Goal: Contribute content

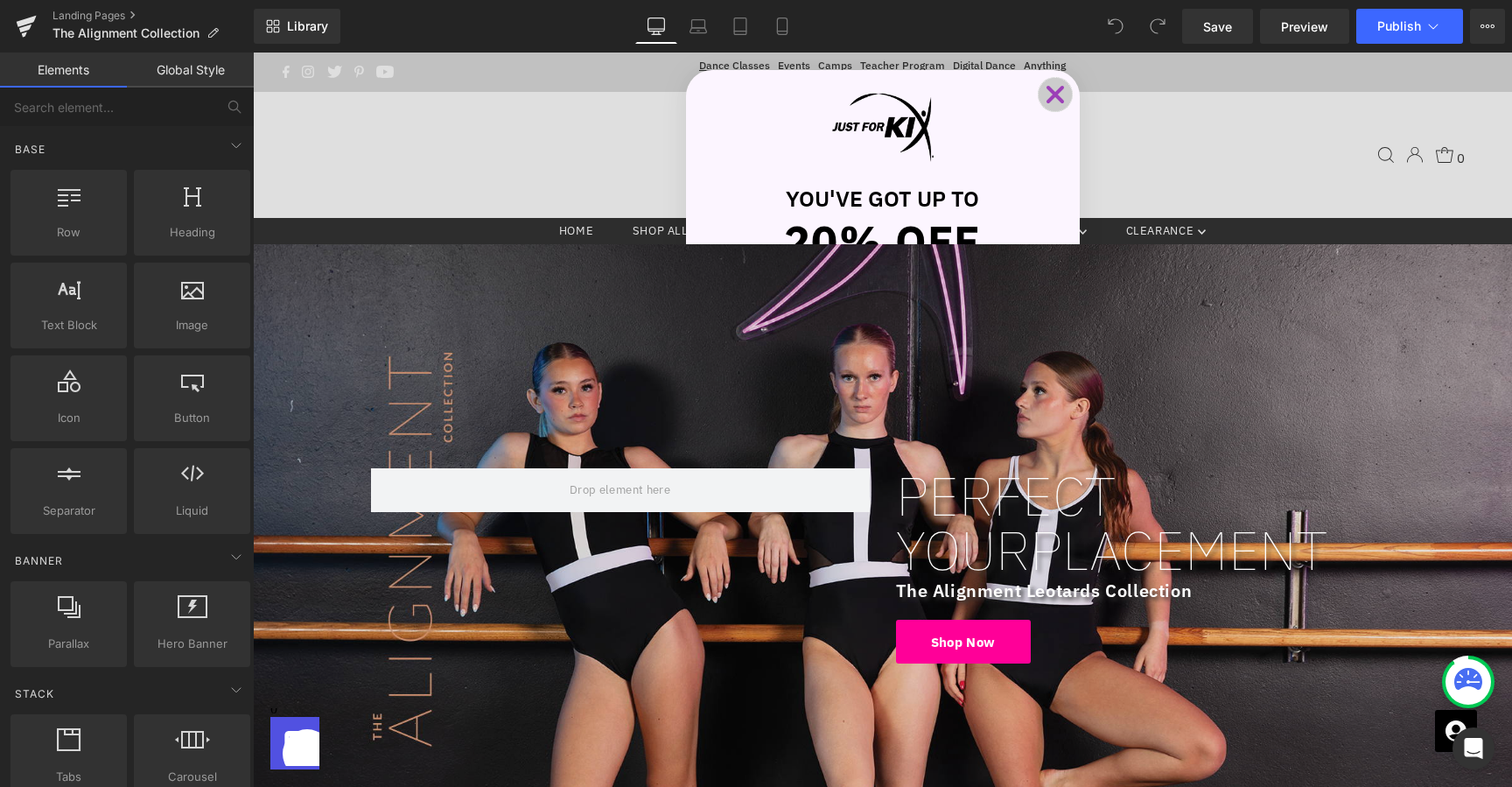
click at [1060, 101] on icon "Close dialog" at bounding box center [1055, 95] width 14 height 14
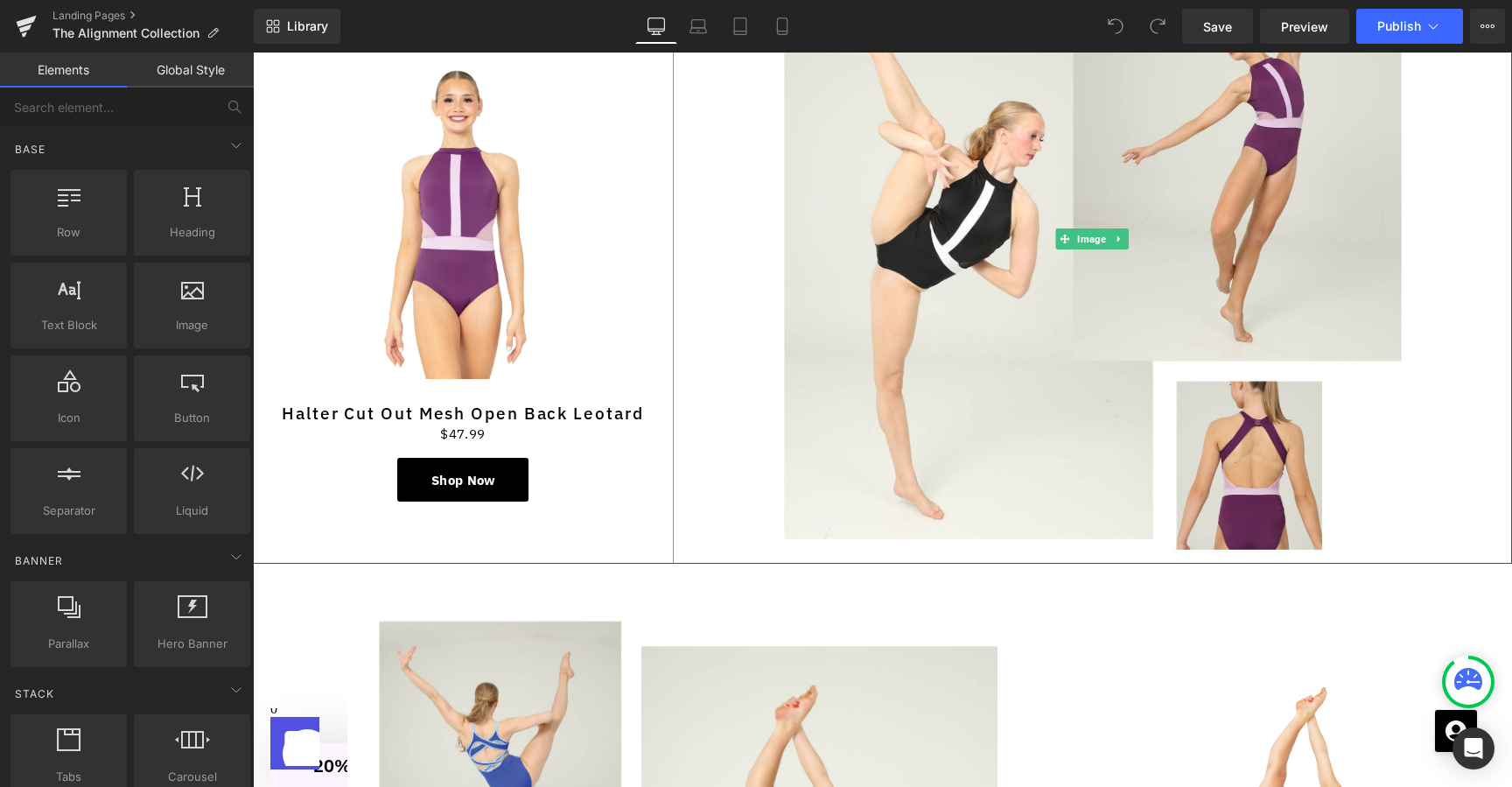
scroll to position [3498, 0]
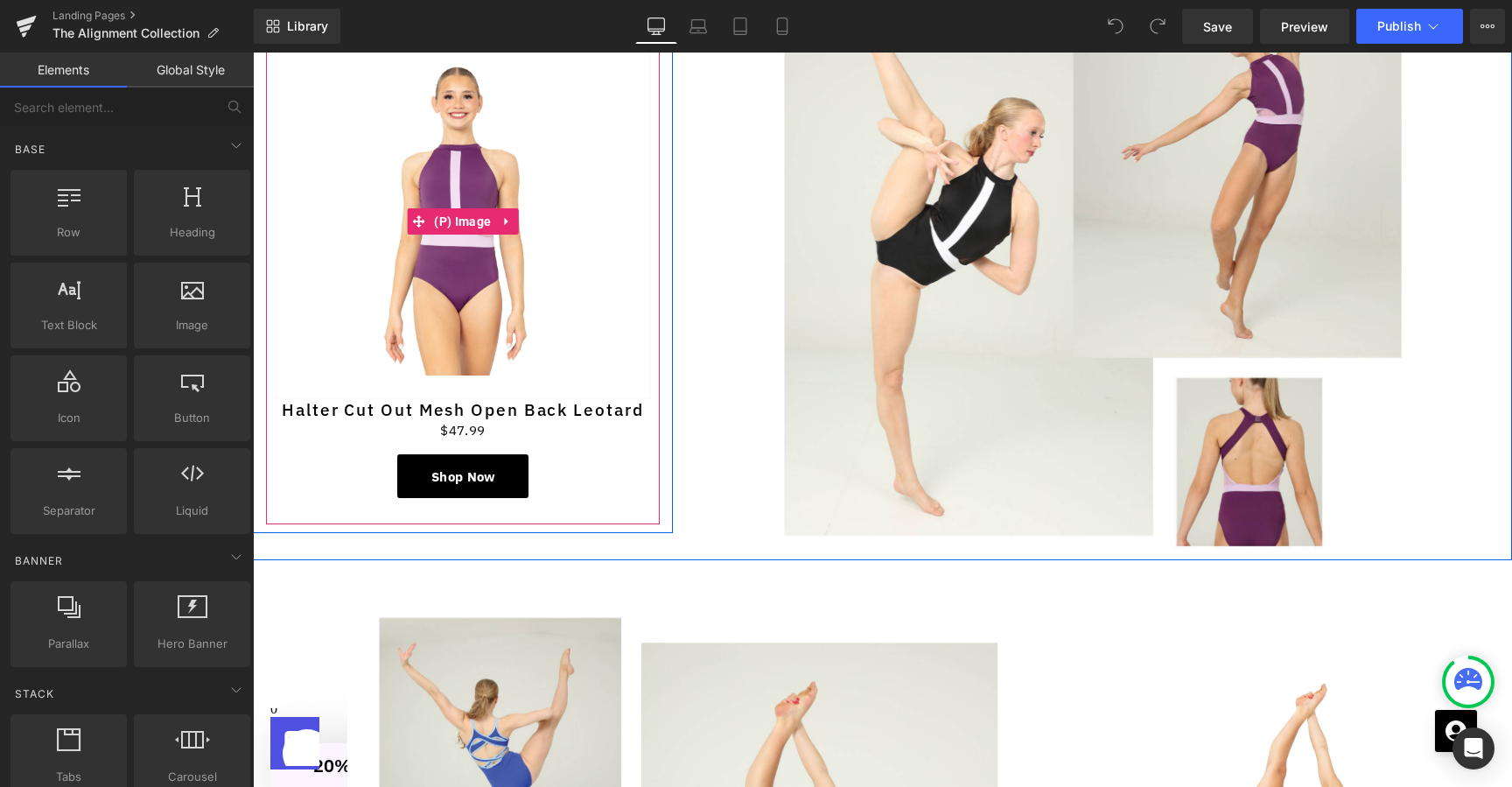
click at [586, 291] on img at bounding box center [463, 222] width 312 height 357
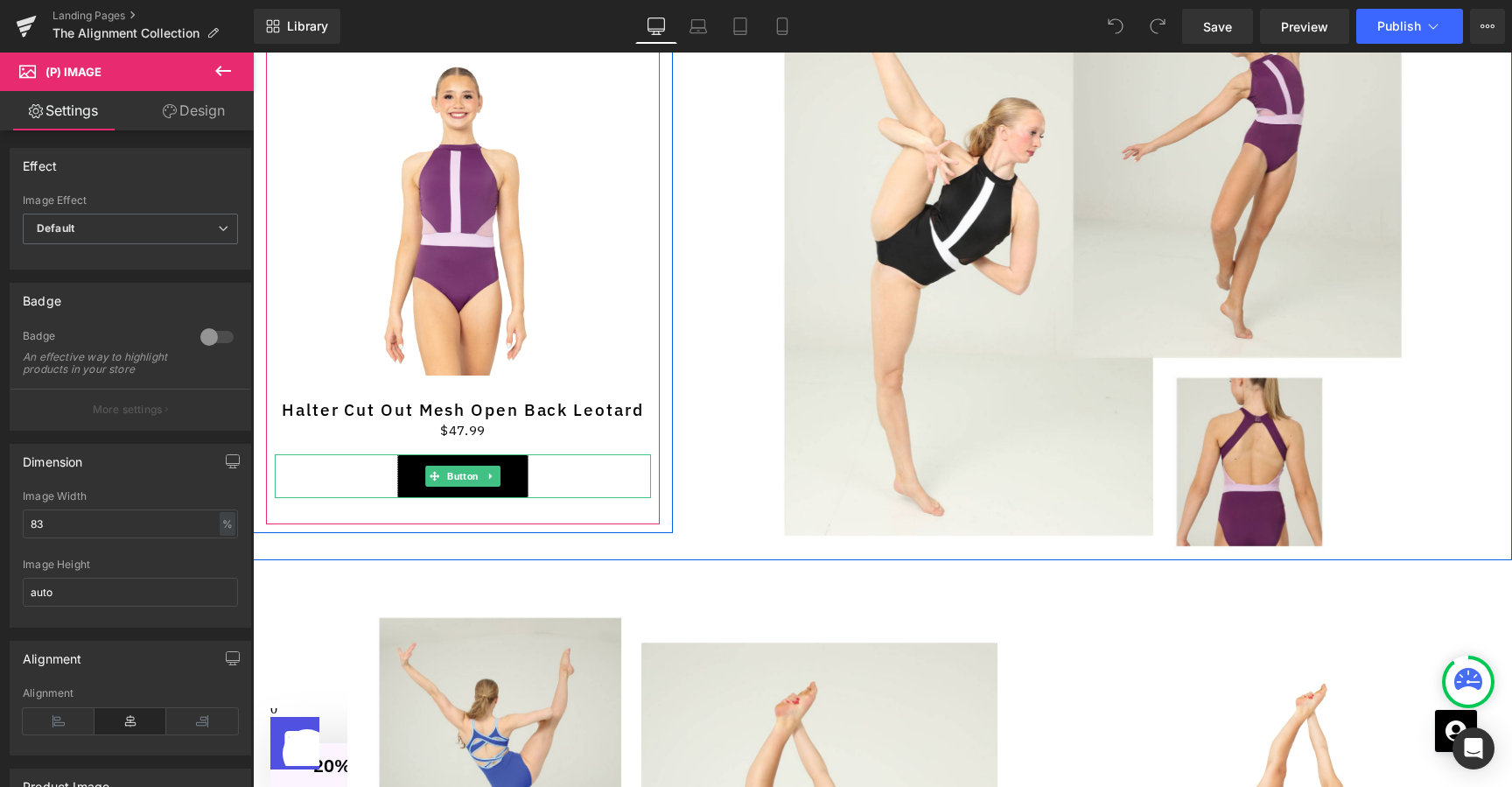
click at [519, 469] on link "Shop Now" at bounding box center [463, 476] width 131 height 43
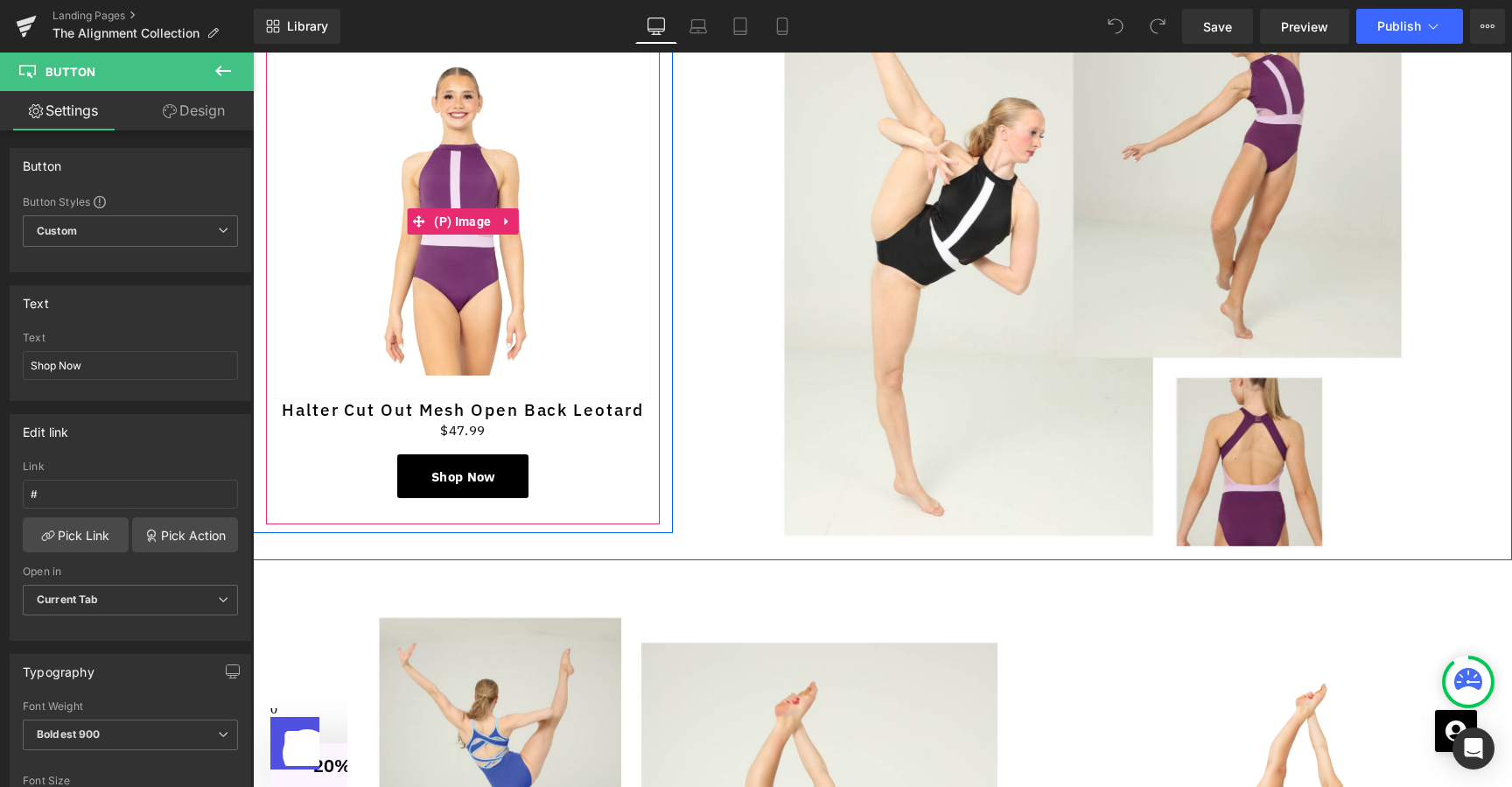
click at [497, 329] on img at bounding box center [463, 222] width 312 height 357
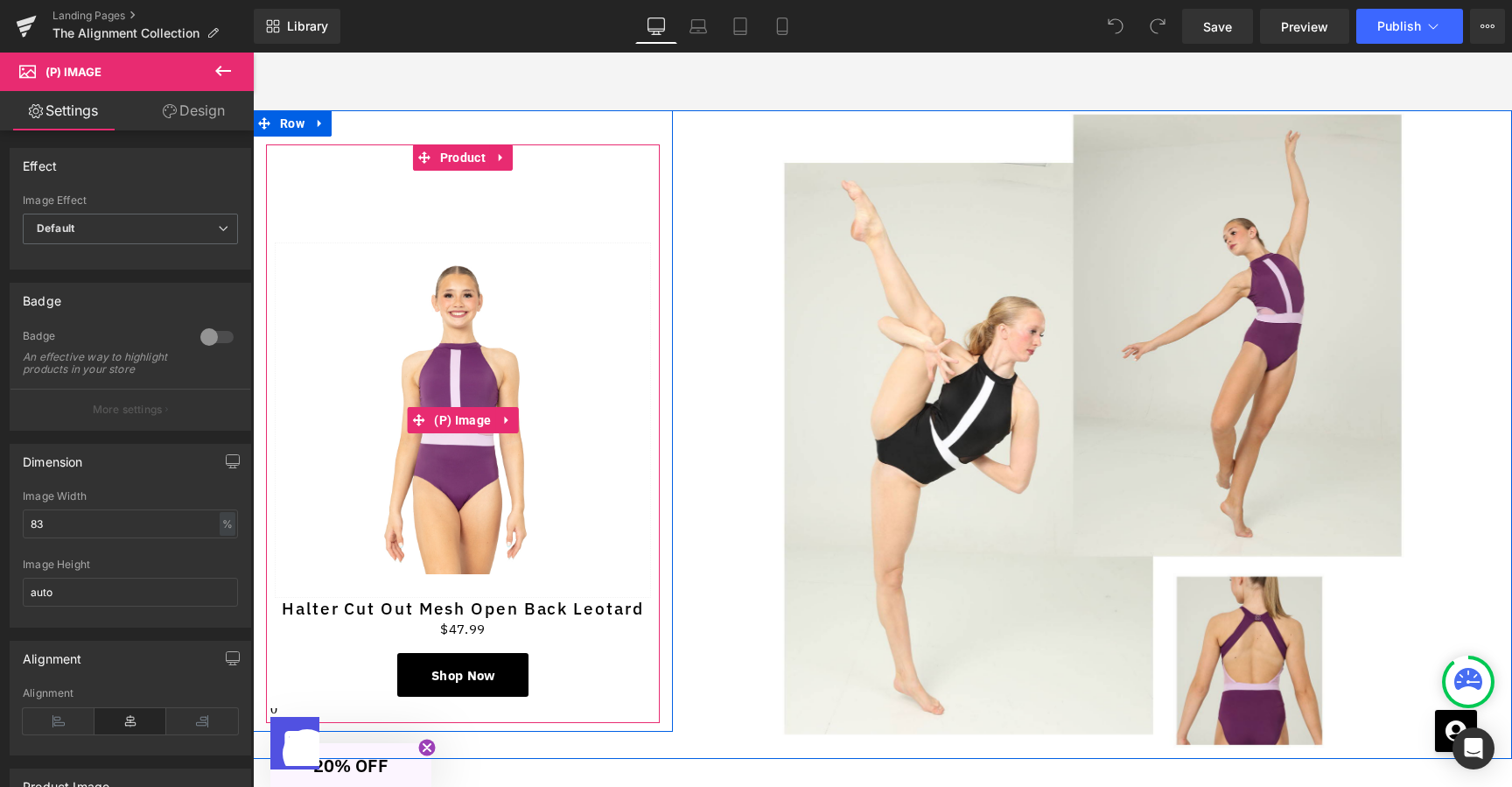
scroll to position [3187, 0]
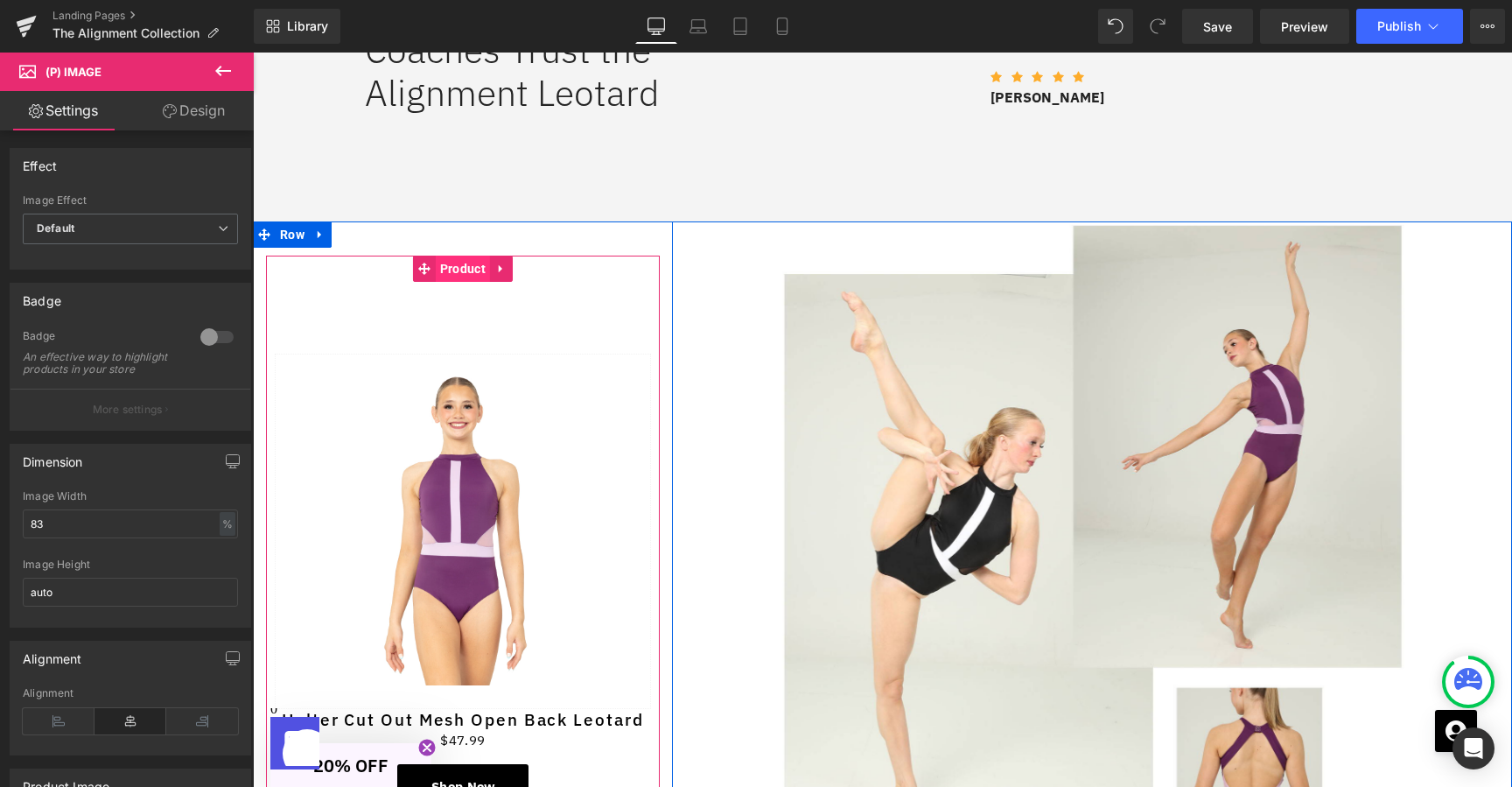
click at [458, 273] on span "Product" at bounding box center [463, 269] width 54 height 27
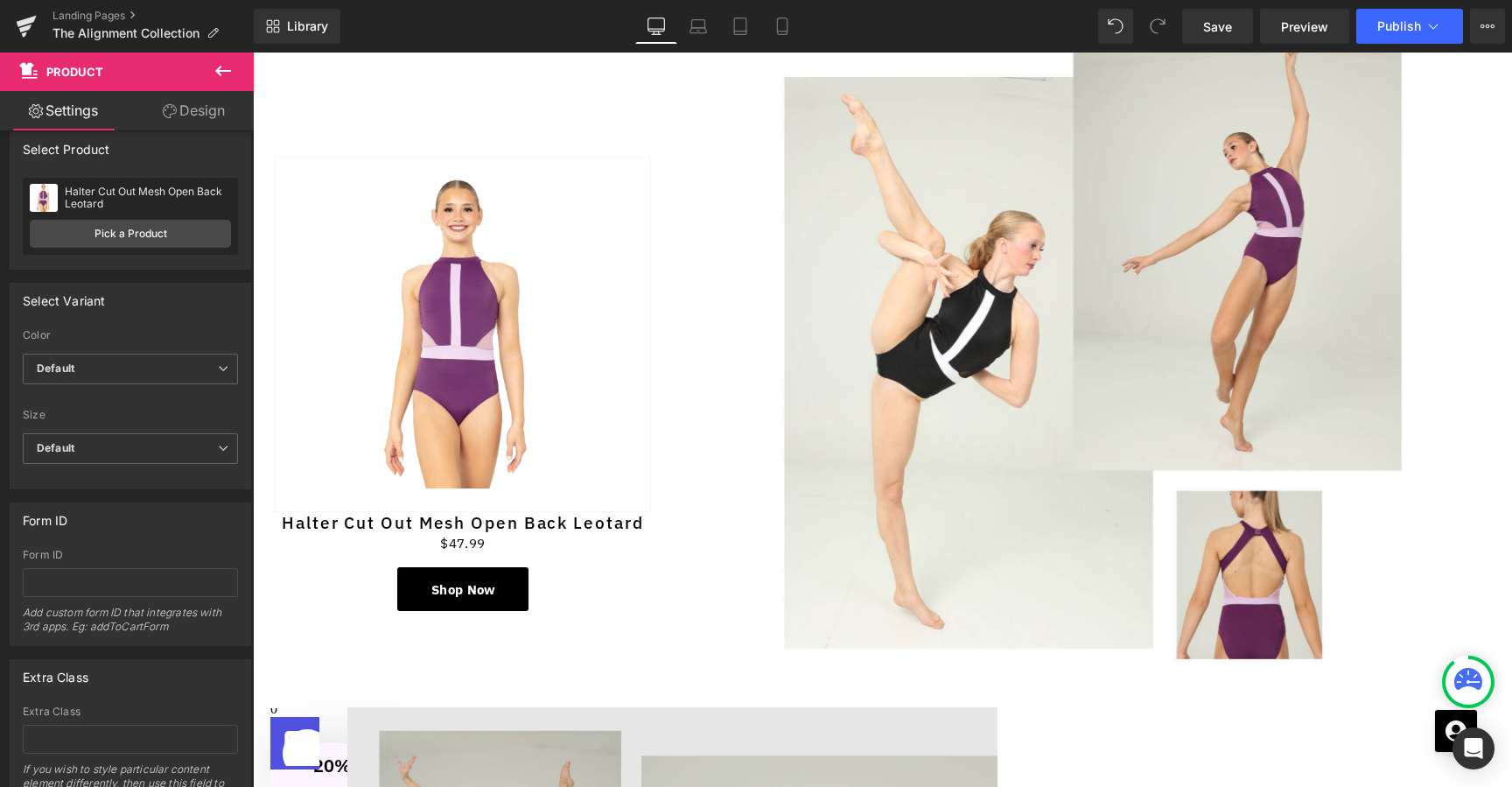
scroll to position [3321, 0]
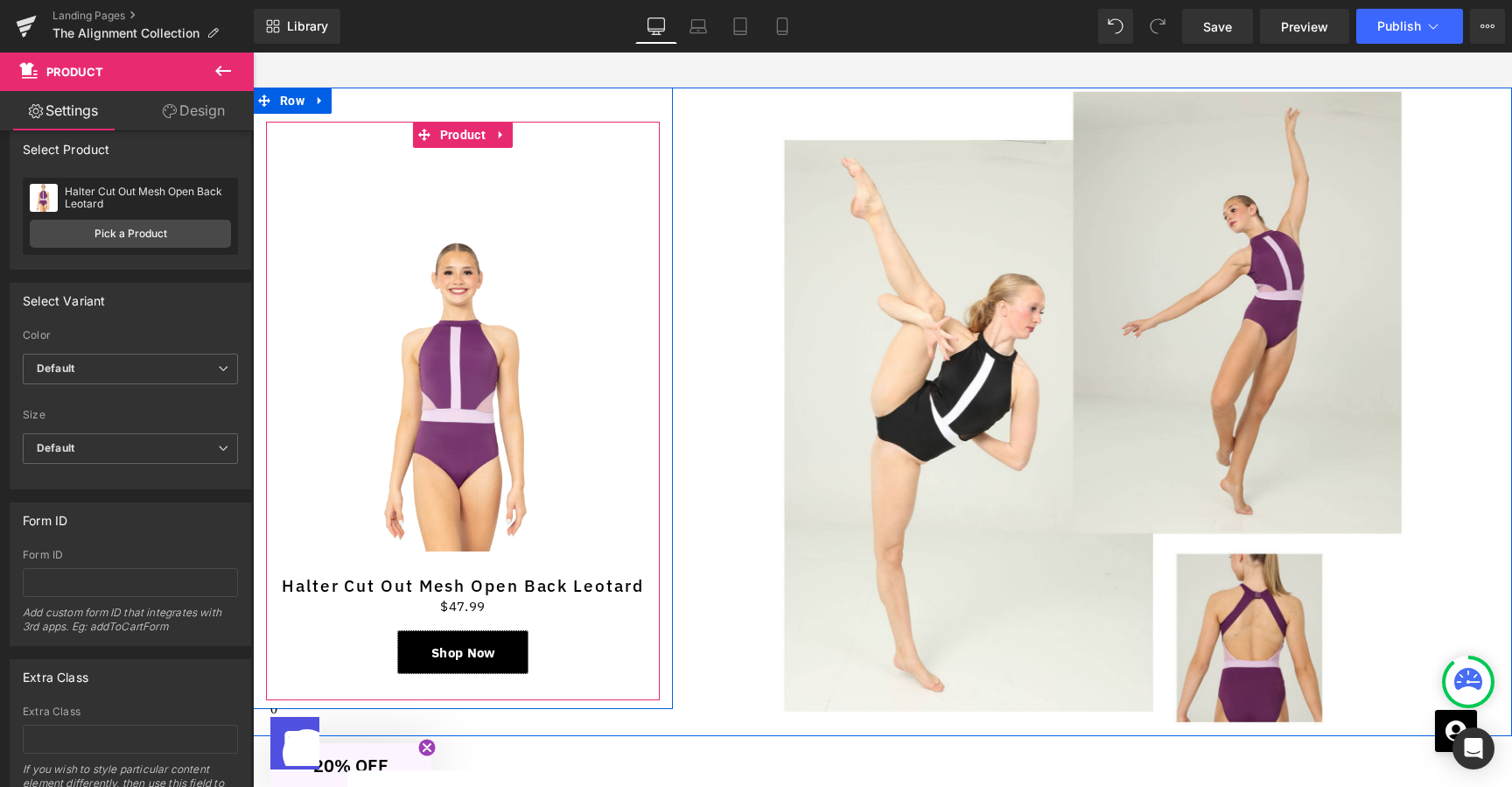
click at [512, 651] on link "Shop Now" at bounding box center [463, 652] width 131 height 43
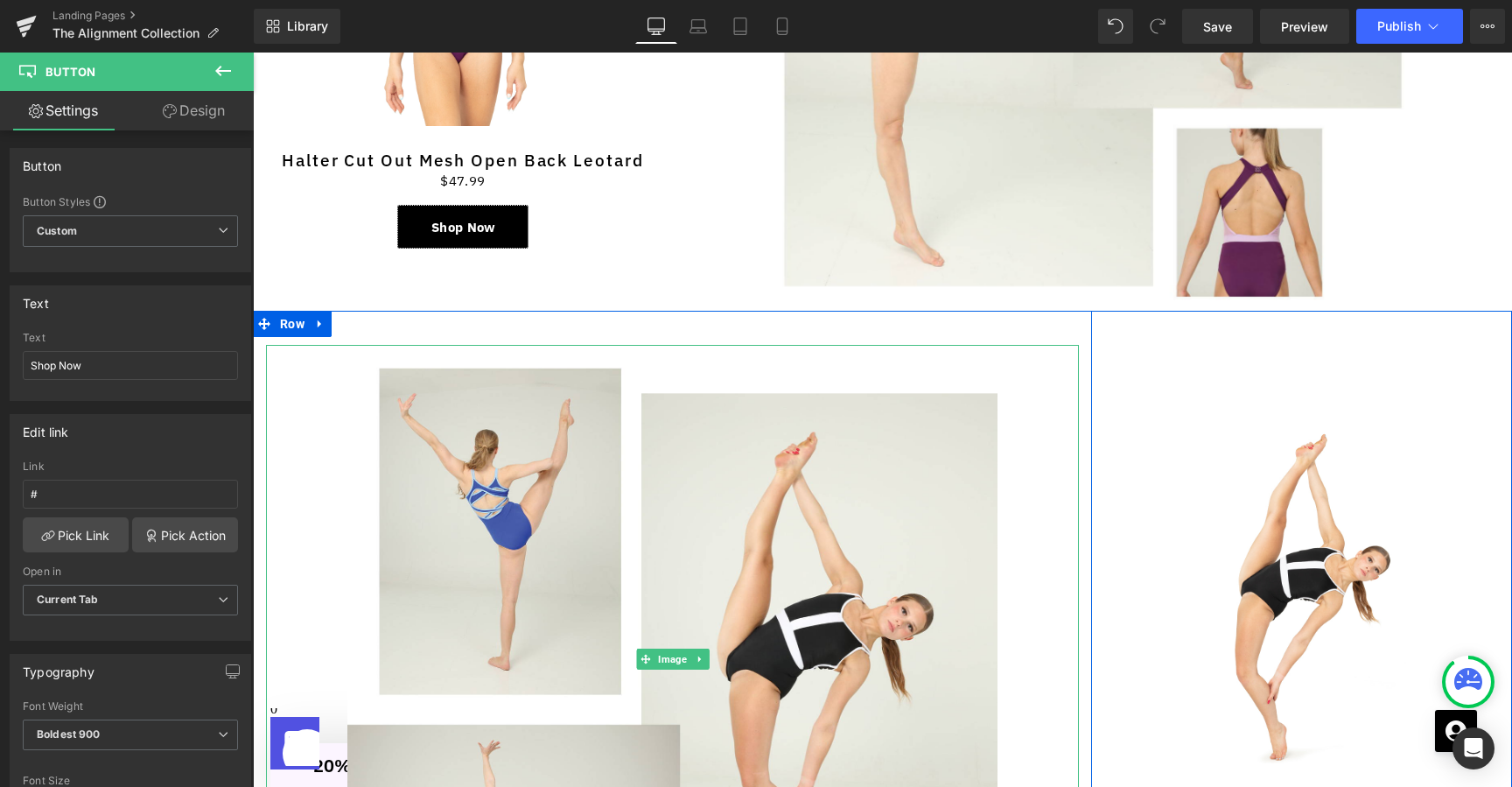
scroll to position [3743, 0]
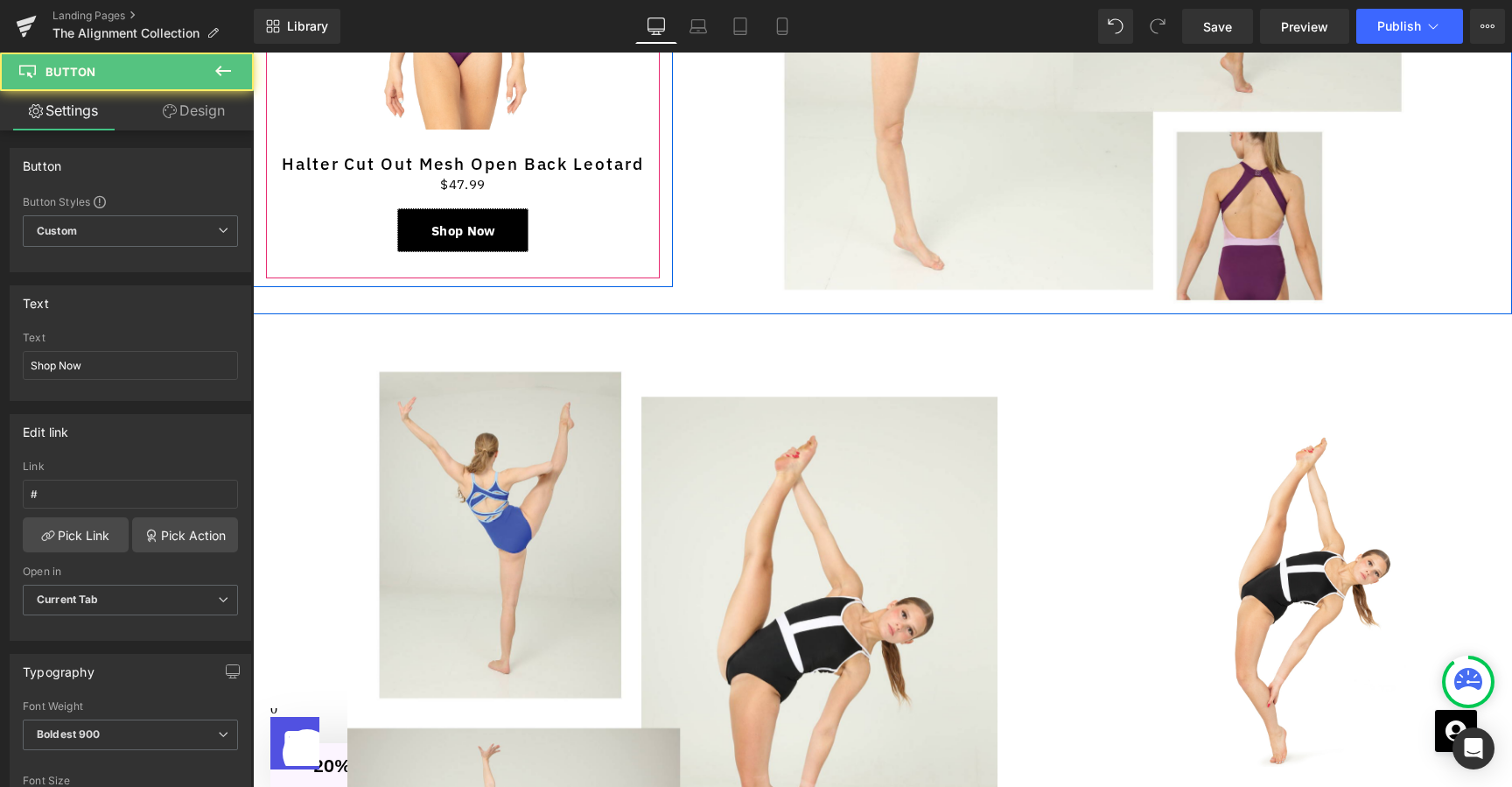
click at [515, 219] on link "Shop Now" at bounding box center [463, 230] width 131 height 43
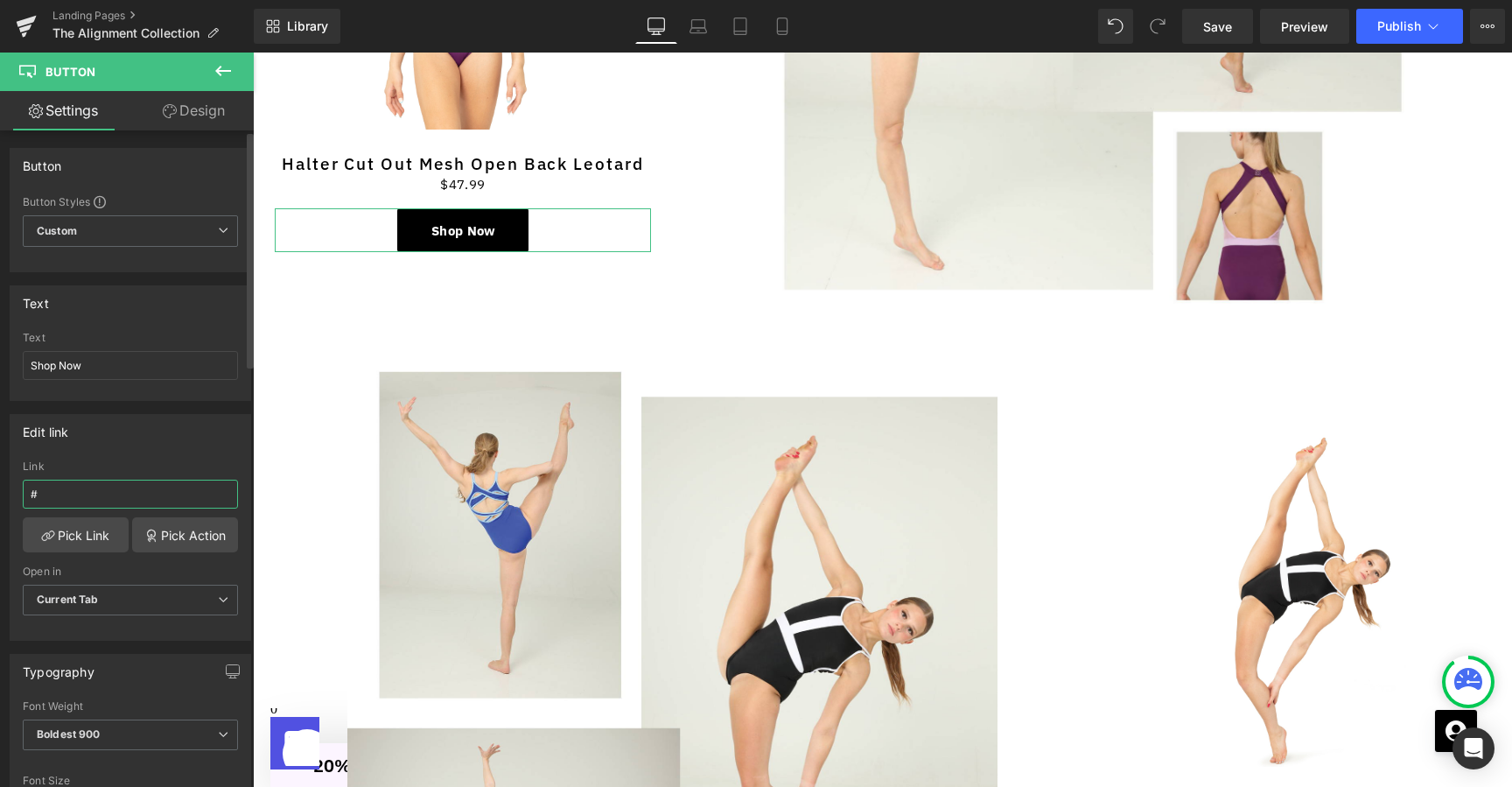
click at [168, 497] on input "#" at bounding box center [130, 493] width 216 height 29
type input "[URL][DOMAIN_NAME]"
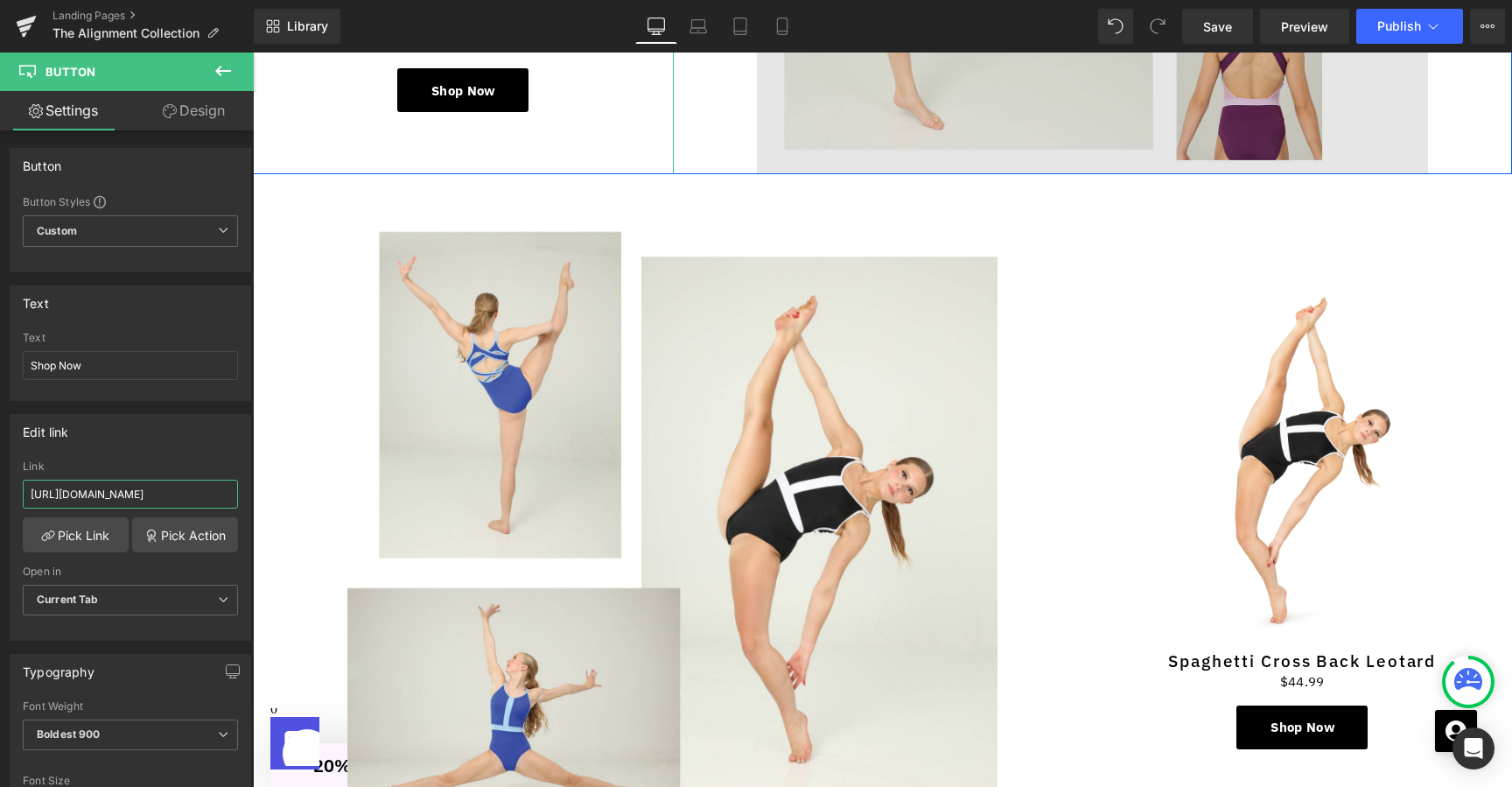
scroll to position [4094, 0]
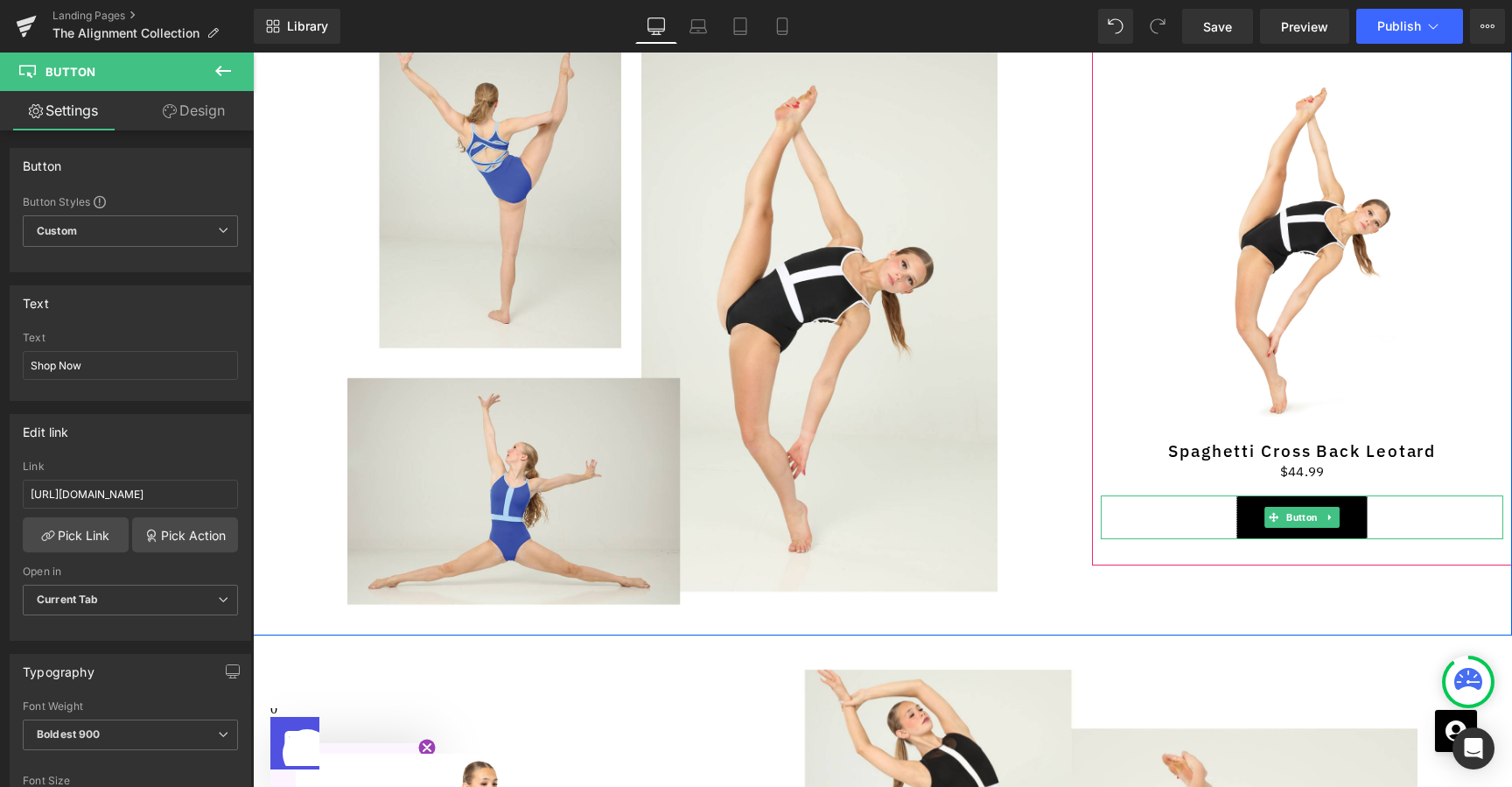
click at [1352, 499] on link "Shop Now" at bounding box center [1301, 517] width 131 height 43
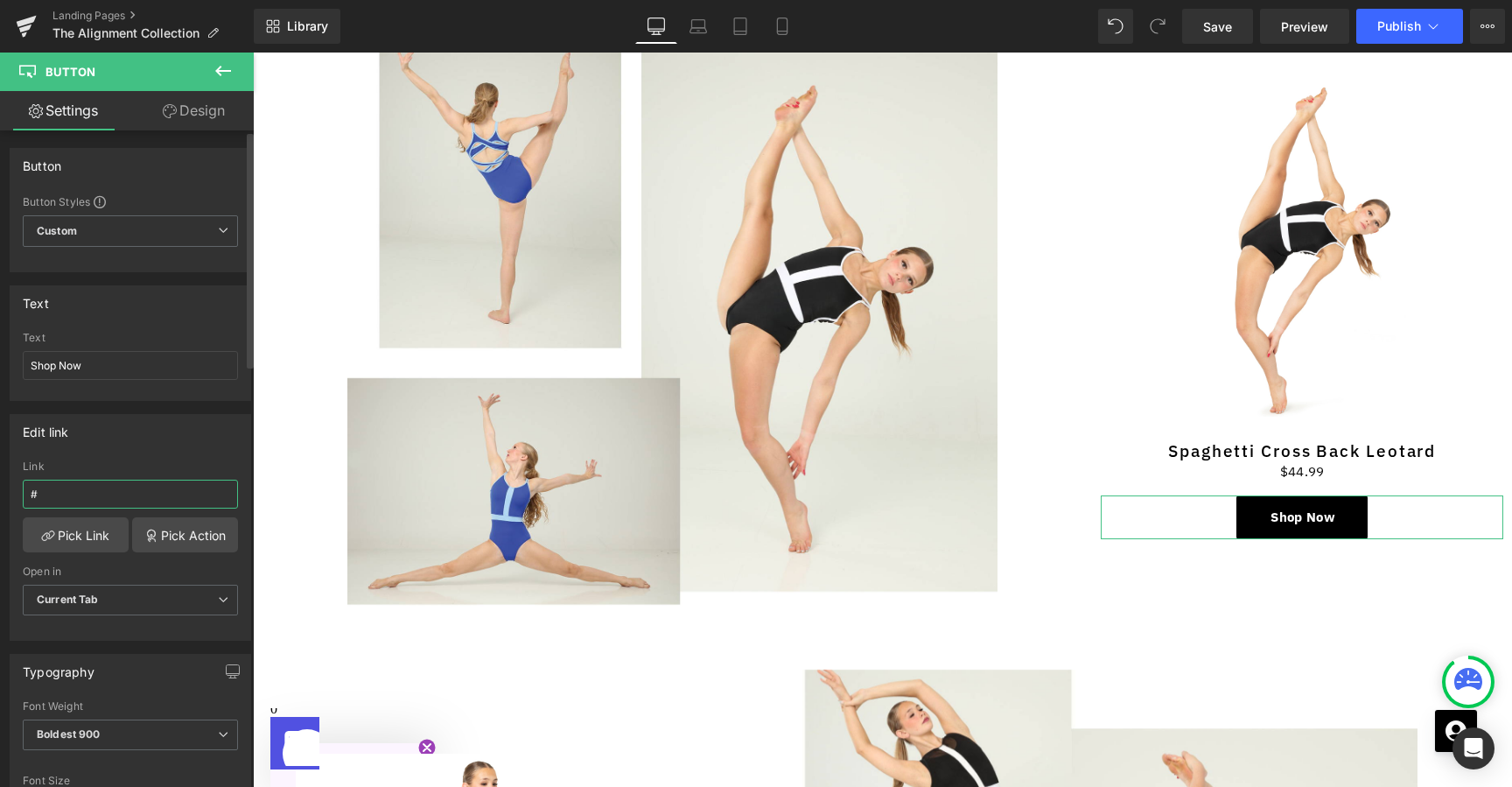
click at [133, 498] on input "#" at bounding box center [130, 493] width 216 height 29
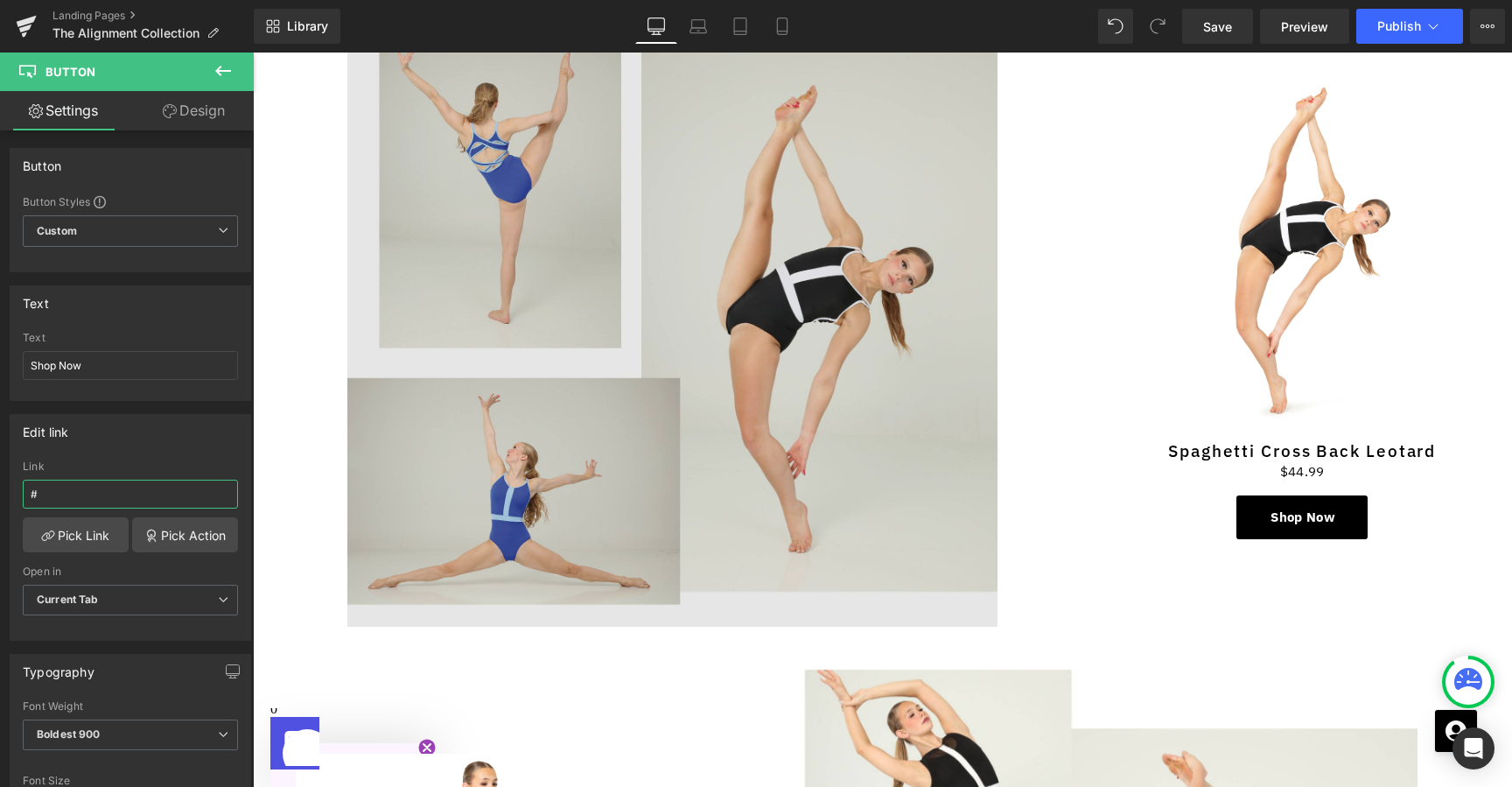
paste input "[URL][DOMAIN_NAME]"
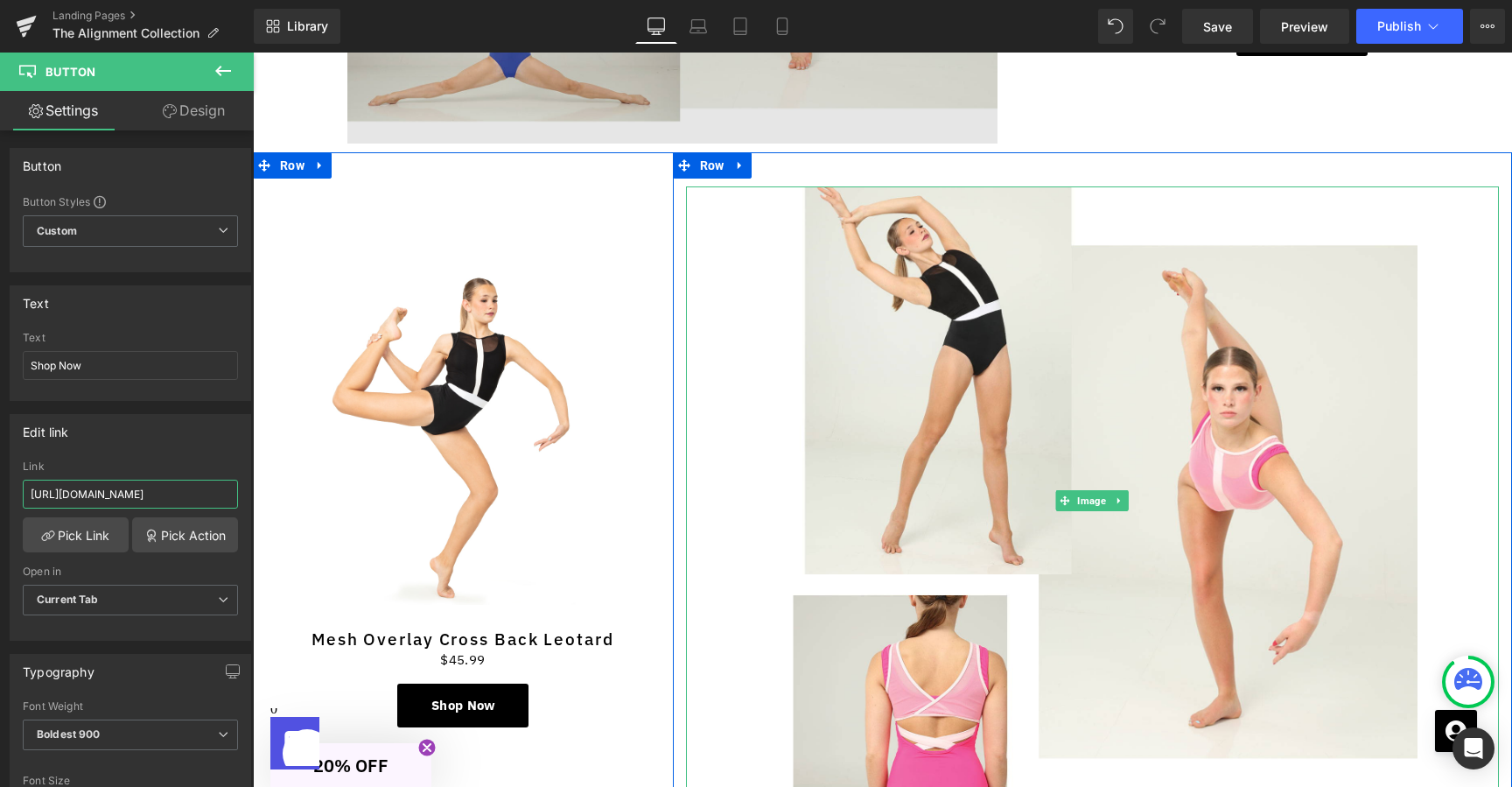
scroll to position [4584, 0]
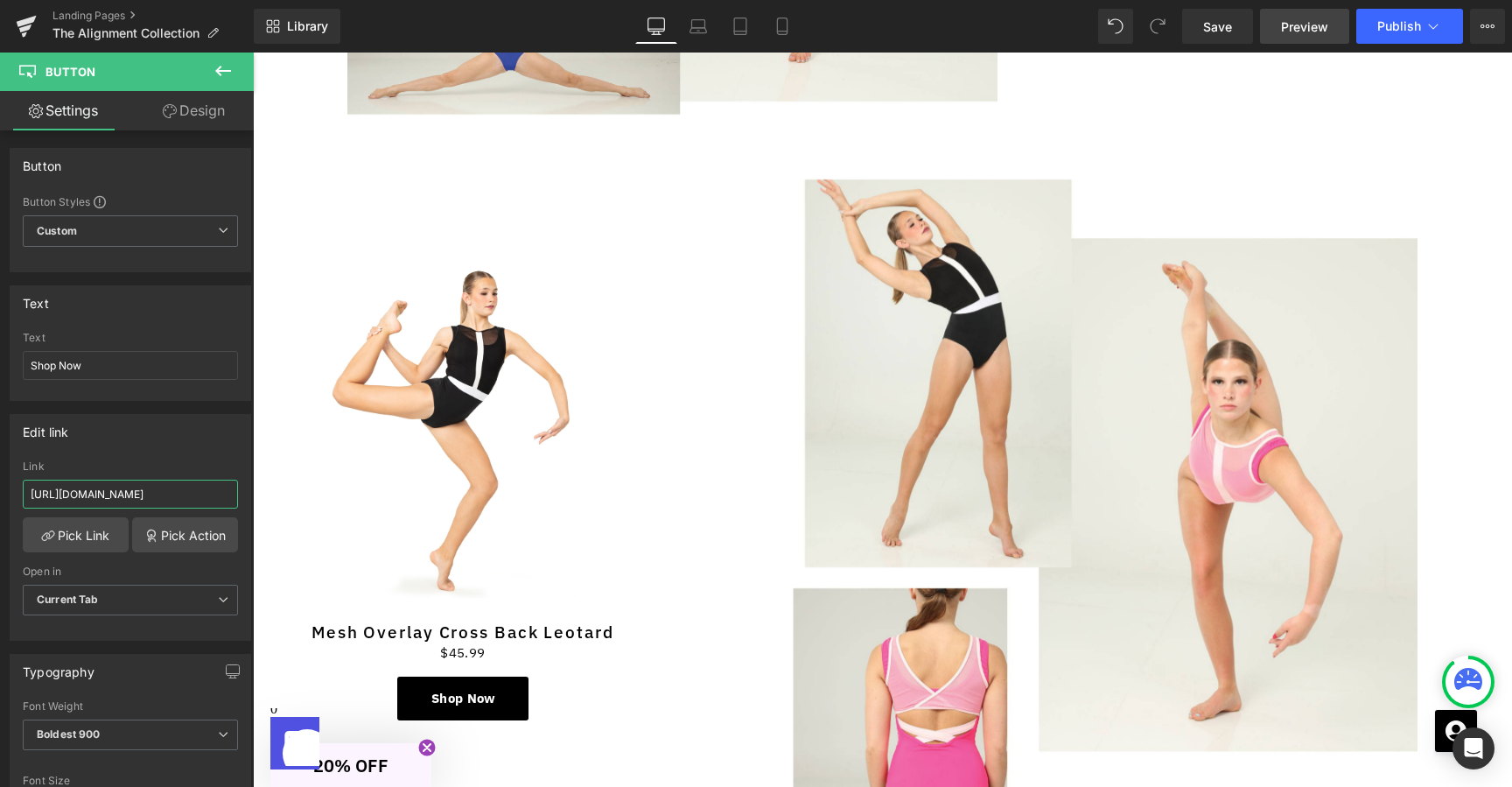
type input "[URL][DOMAIN_NAME]"
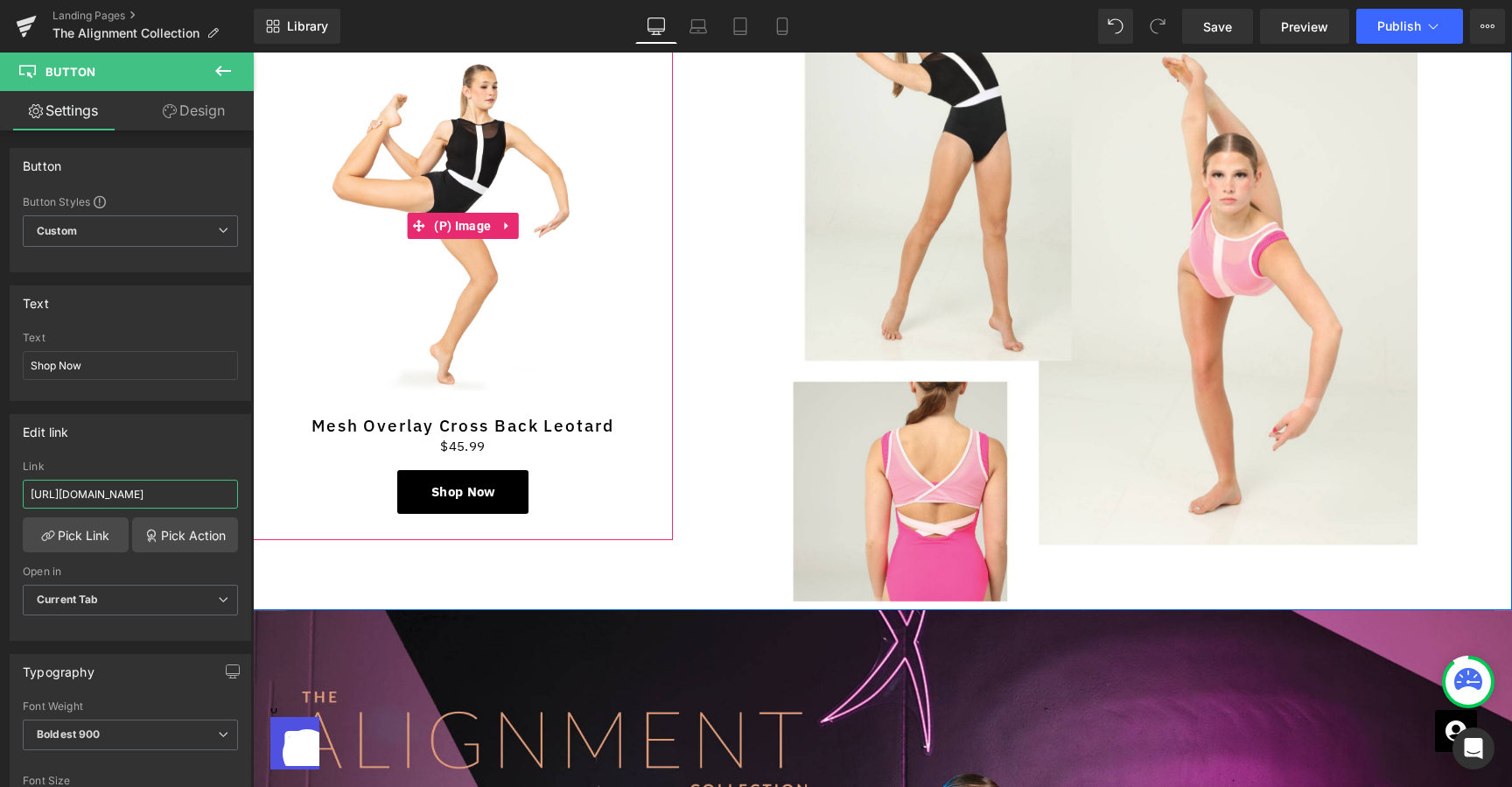
scroll to position [4842, 0]
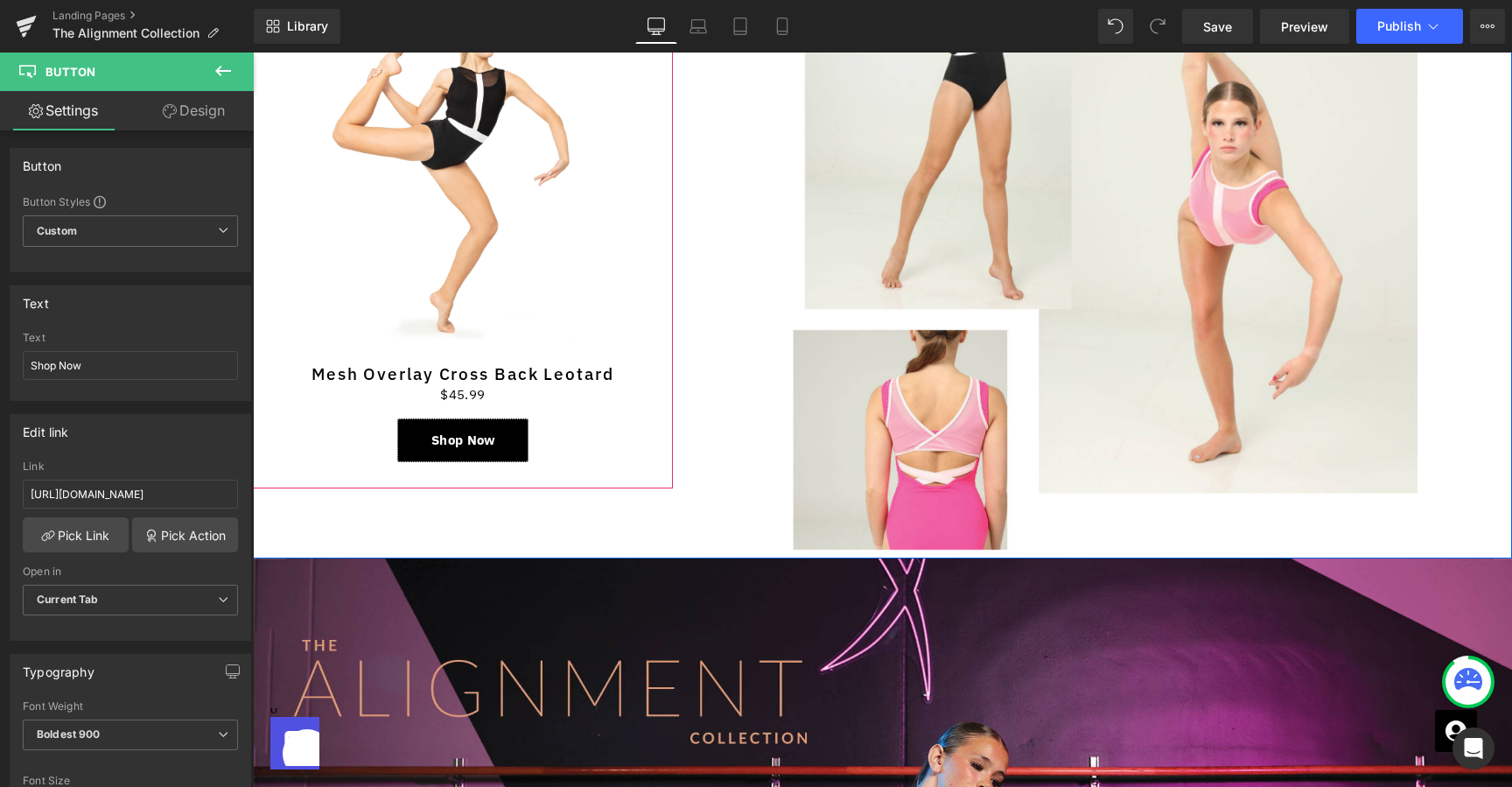
click at [518, 428] on link "Shop Now" at bounding box center [463, 440] width 131 height 43
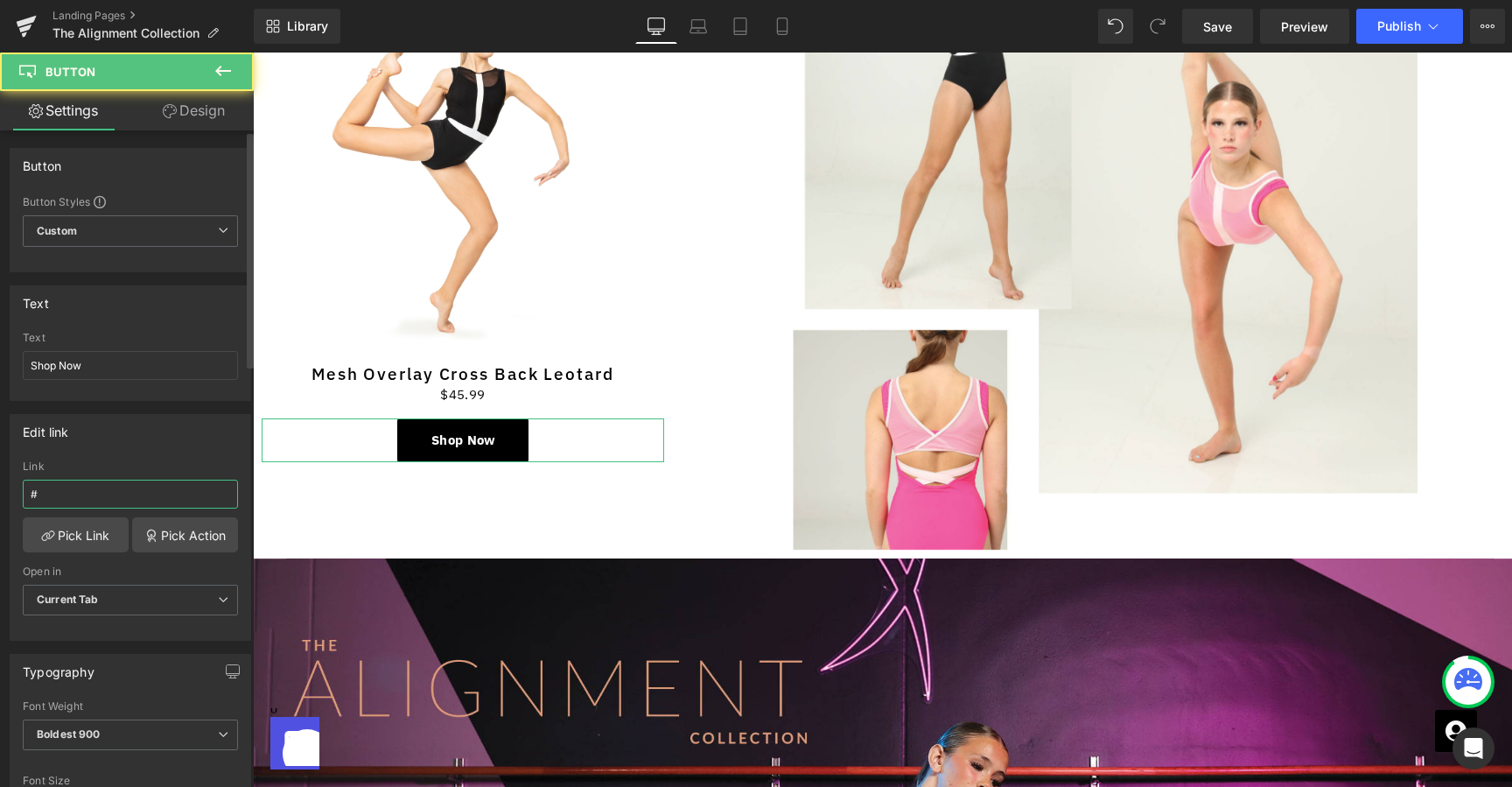
click at [204, 488] on input "#" at bounding box center [130, 493] width 216 height 29
type input "[URL][DOMAIN_NAME]"
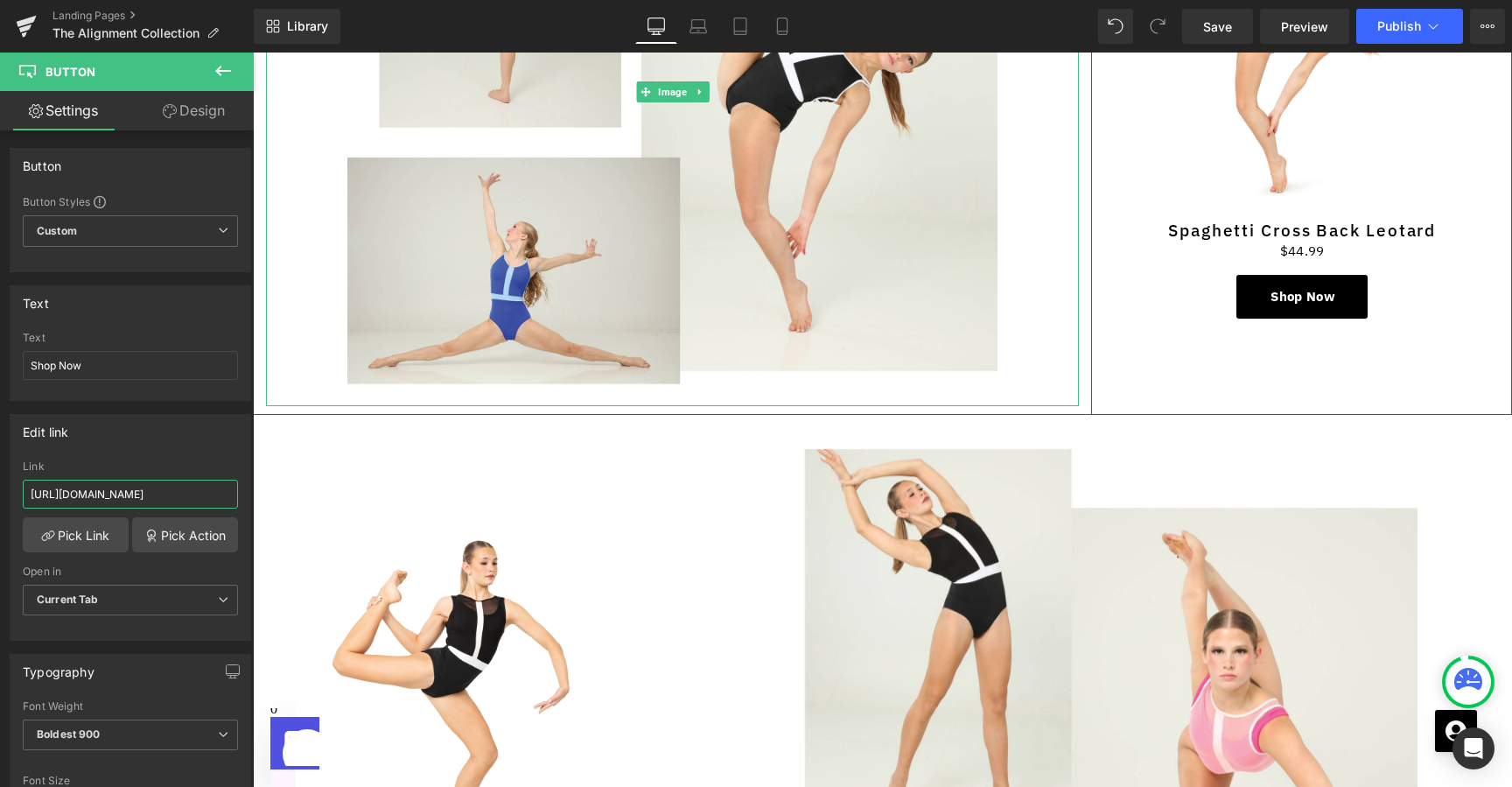
scroll to position [4310, 0]
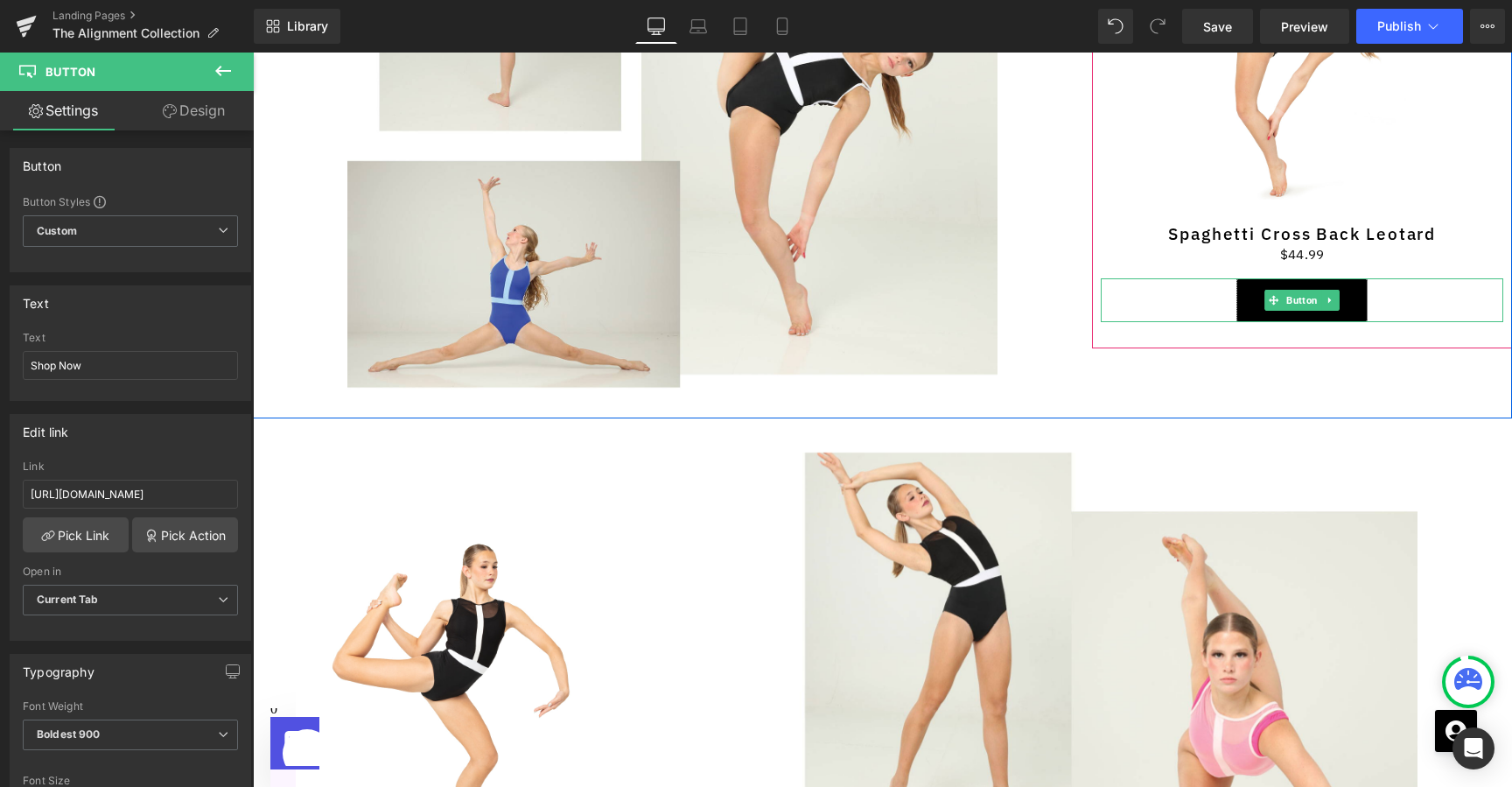
click at [1352, 295] on link "Shop Now" at bounding box center [1301, 300] width 131 height 43
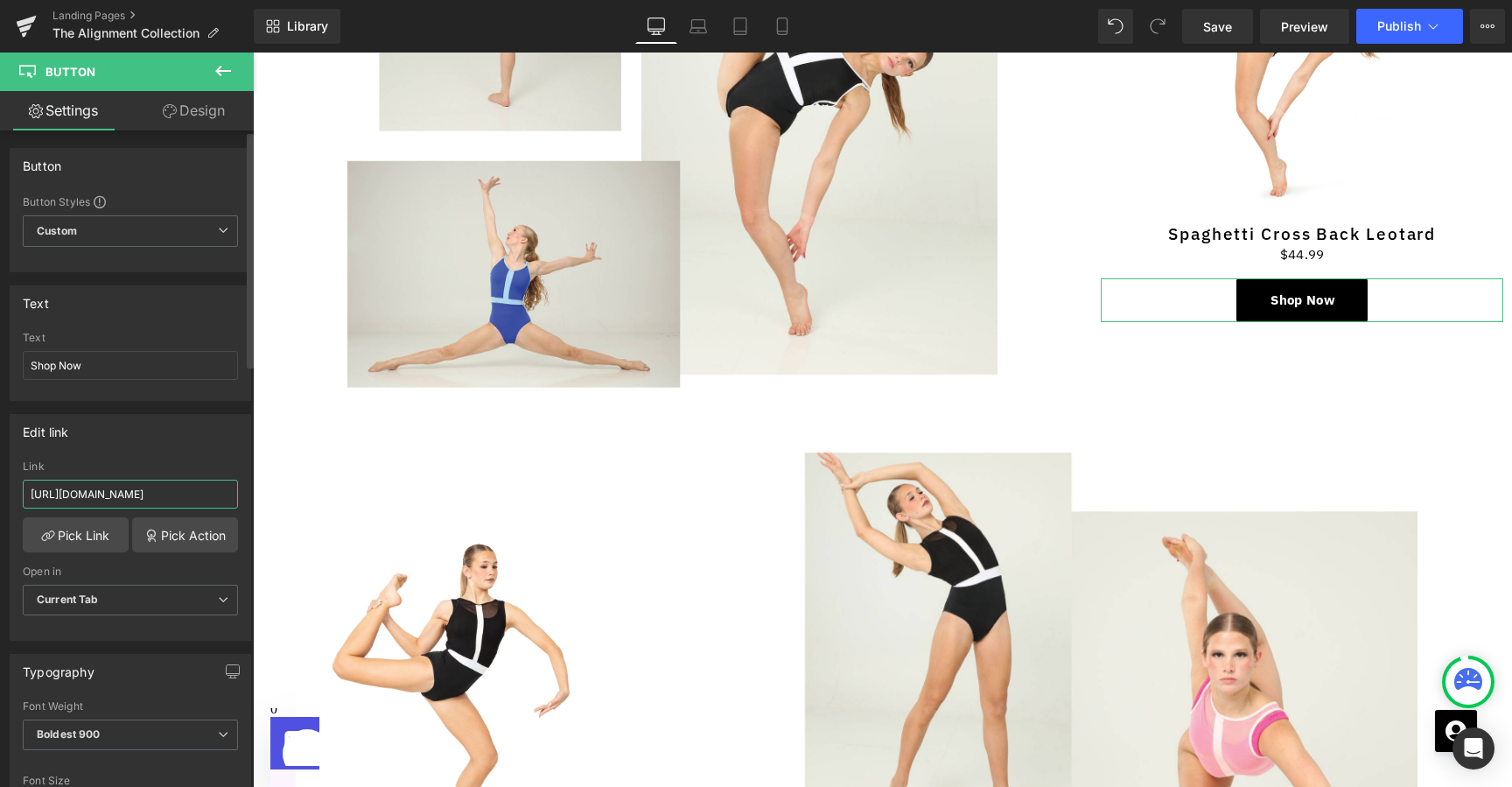
drag, startPoint x: 105, startPoint y: 493, endPoint x: 6, endPoint y: 493, distance: 99.0
click at [6, 493] on div "Edit link [URL][DOMAIN_NAME] Link [URL][DOMAIN_NAME] Pick Link Pick Action Curr…" at bounding box center [131, 521] width 262 height 240
click at [1384, 31] on span "Publish" at bounding box center [1399, 27] width 43 height 14
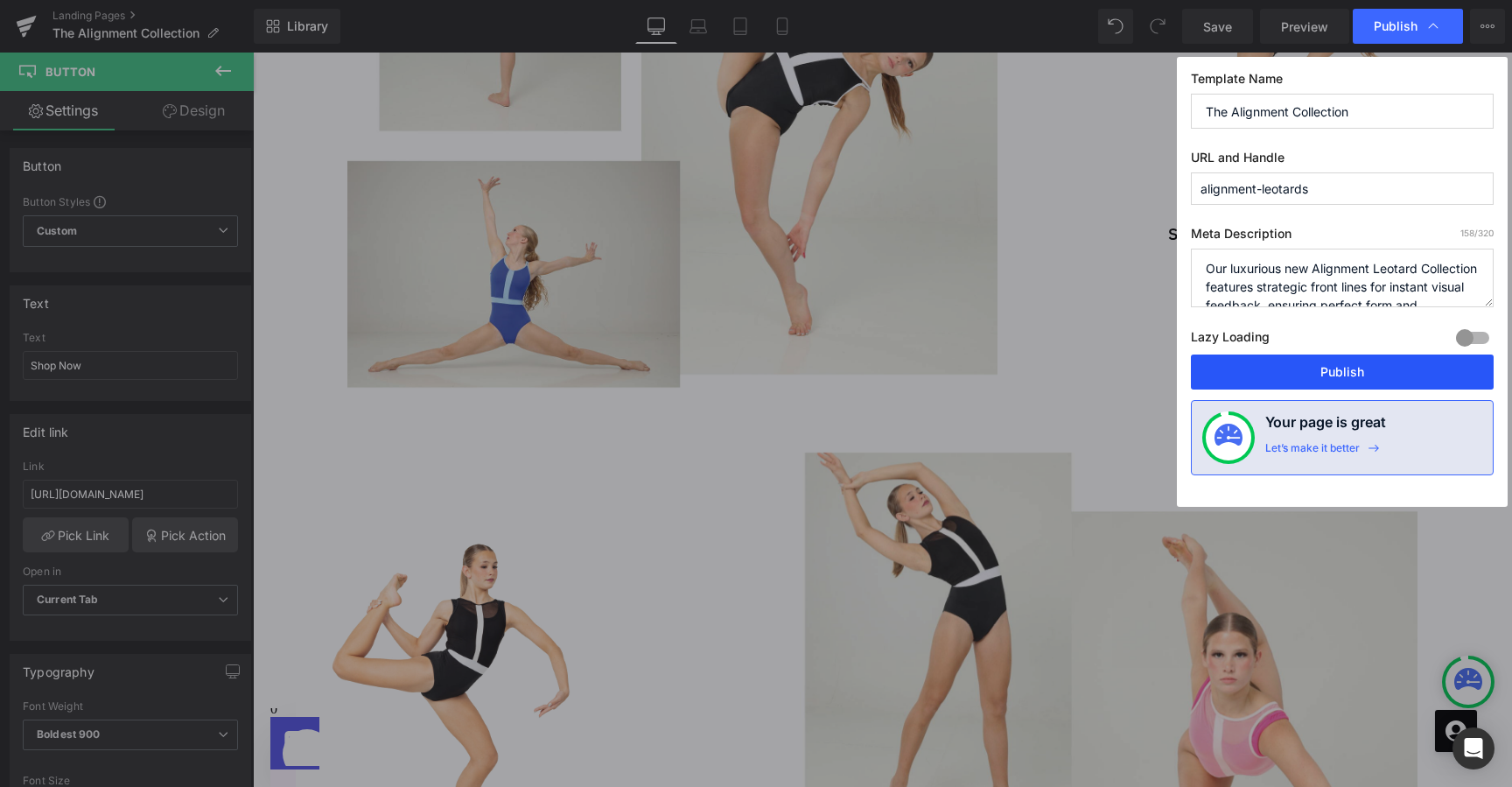
click at [1299, 367] on button "Publish" at bounding box center [1343, 372] width 303 height 35
